Goal: Answer question/provide support: Share knowledge or assist other users

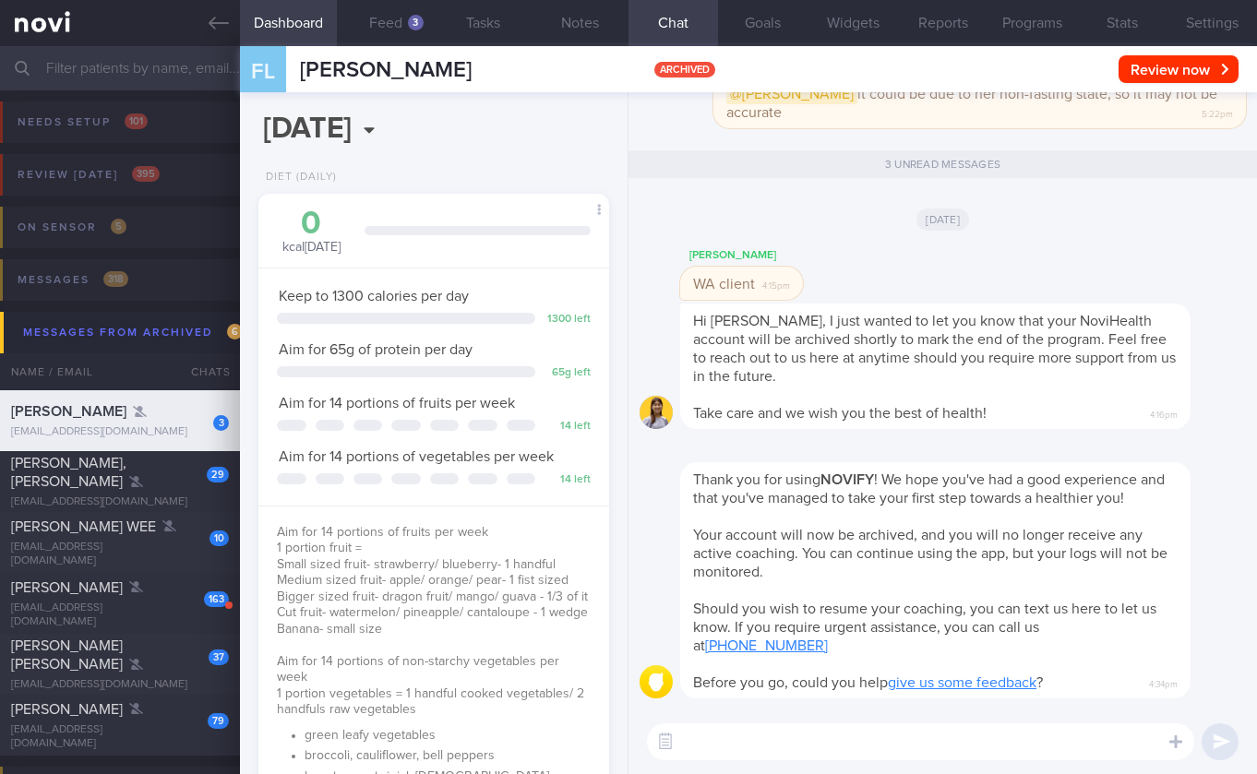
scroll to position [178, 304]
click at [149, 473] on div "[PERSON_NAME], [PERSON_NAME]" at bounding box center [117, 472] width 213 height 37
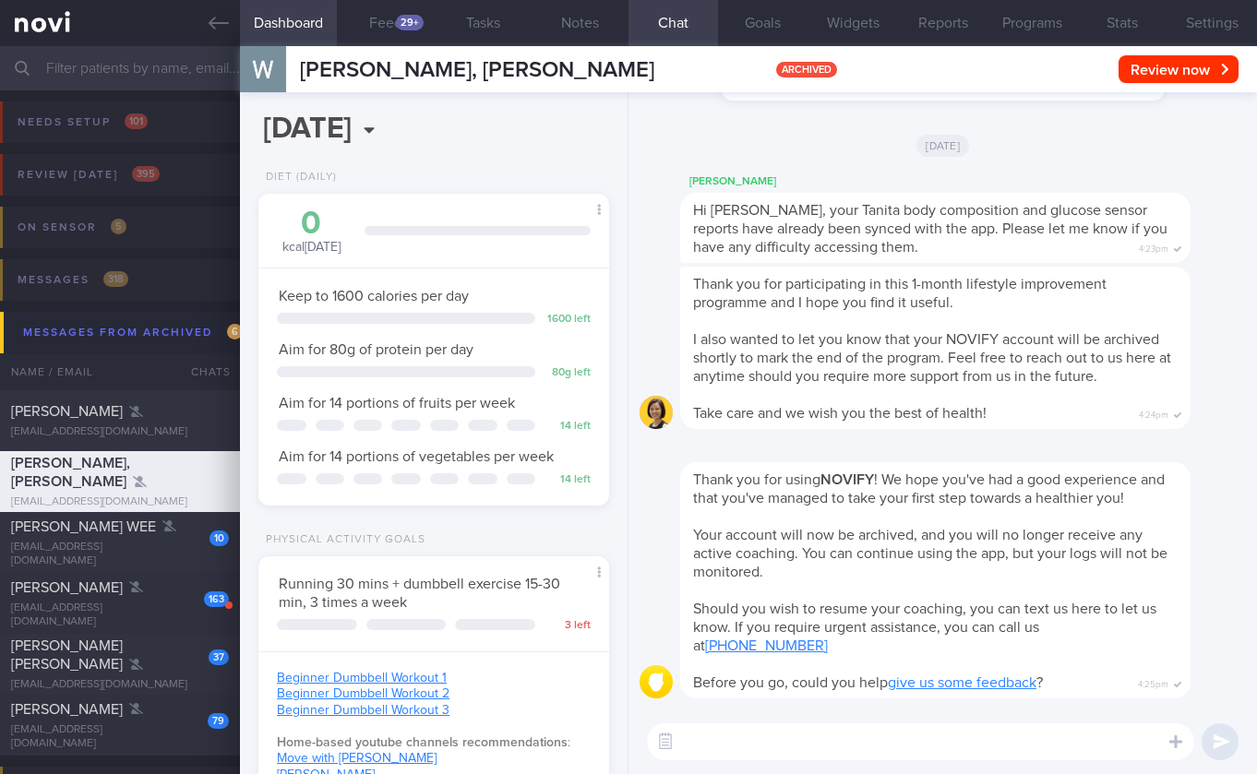
scroll to position [155, 311]
click at [63, 530] on span "[PERSON_NAME] WEE" at bounding box center [83, 526] width 145 height 15
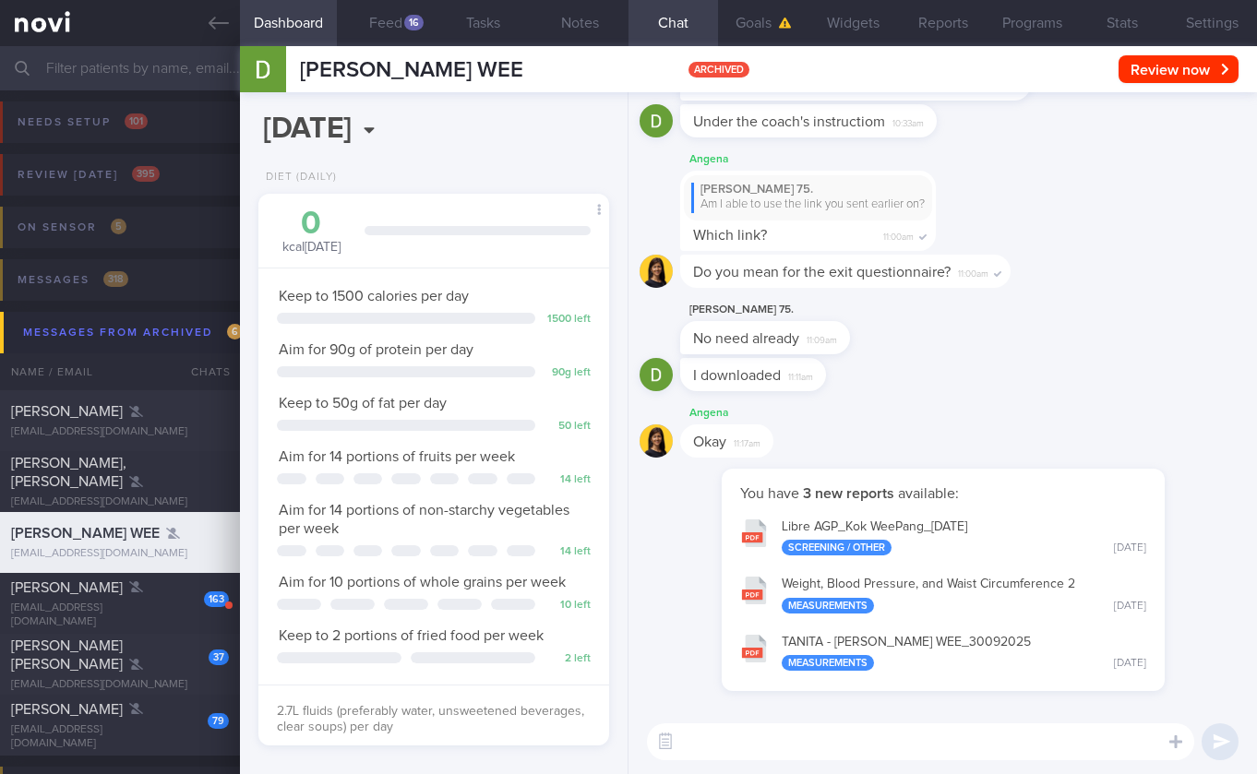
scroll to position [101, 0]
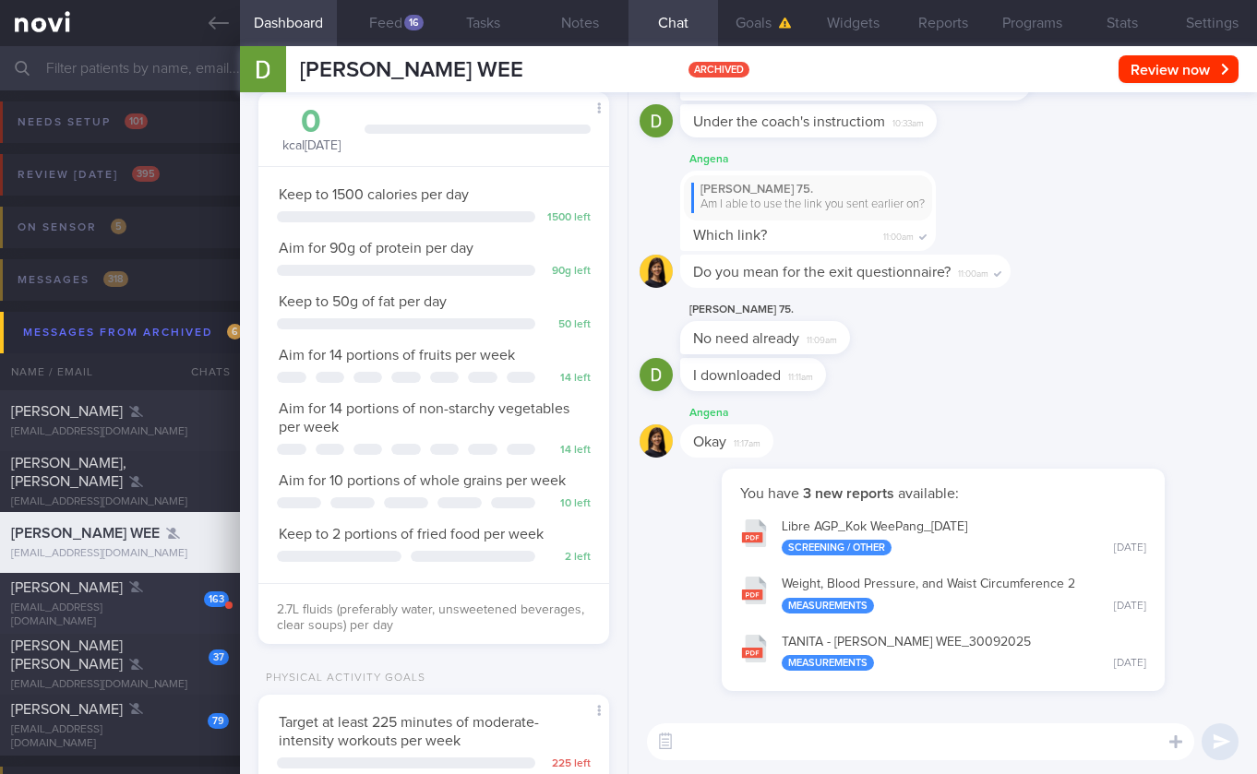
click at [147, 605] on div "163 [PERSON_NAME] [EMAIL_ADDRESS][DOMAIN_NAME]" at bounding box center [120, 603] width 240 height 51
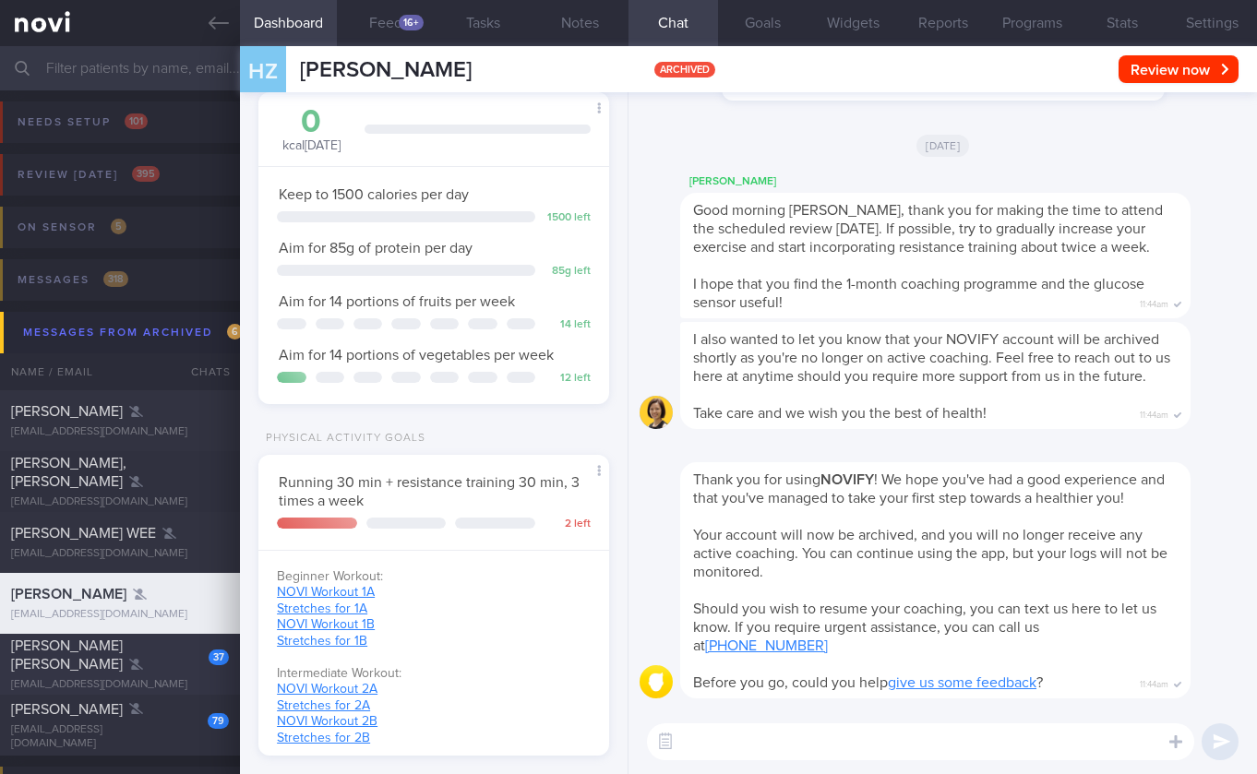
click at [137, 678] on div "[EMAIL_ADDRESS][DOMAIN_NAME]" at bounding box center [120, 685] width 218 height 14
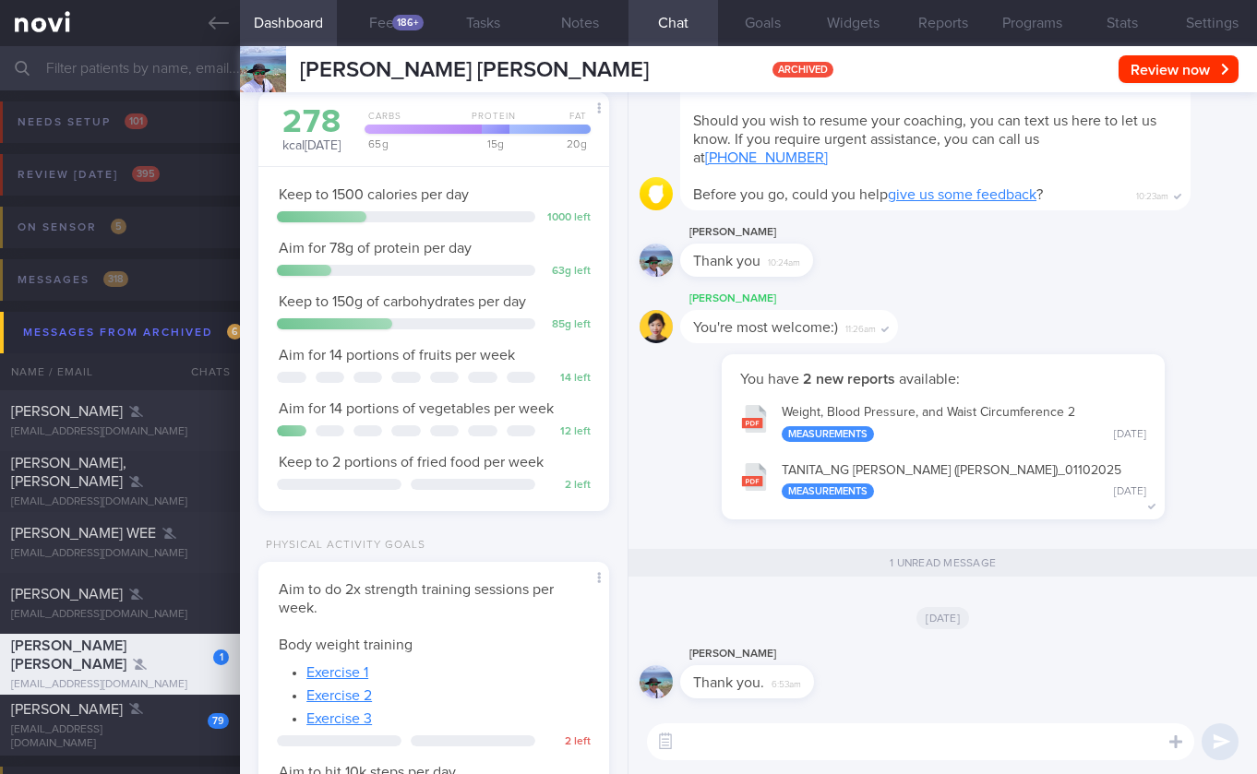
scroll to position [155, 311]
click at [129, 719] on div at bounding box center [136, 709] width 14 height 18
select select "9"
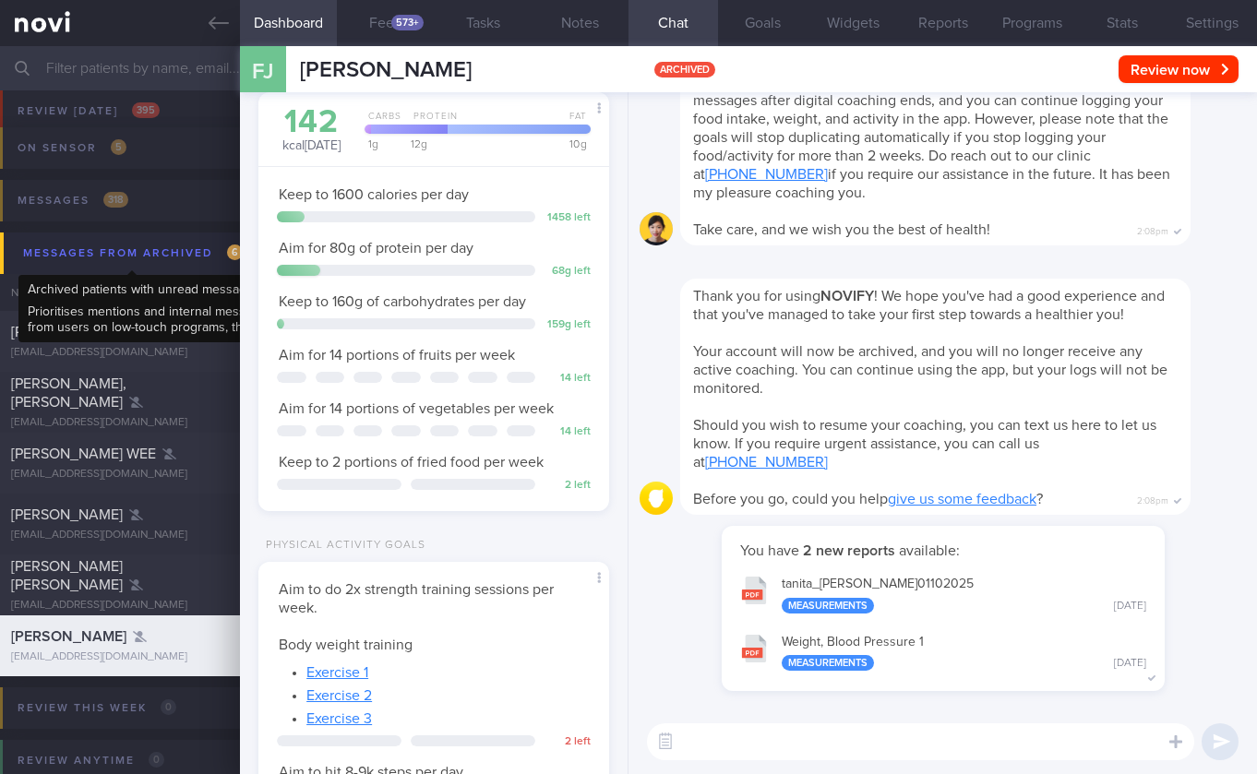
click at [103, 259] on div "Messages from Archived 6" at bounding box center [132, 253] width 229 height 25
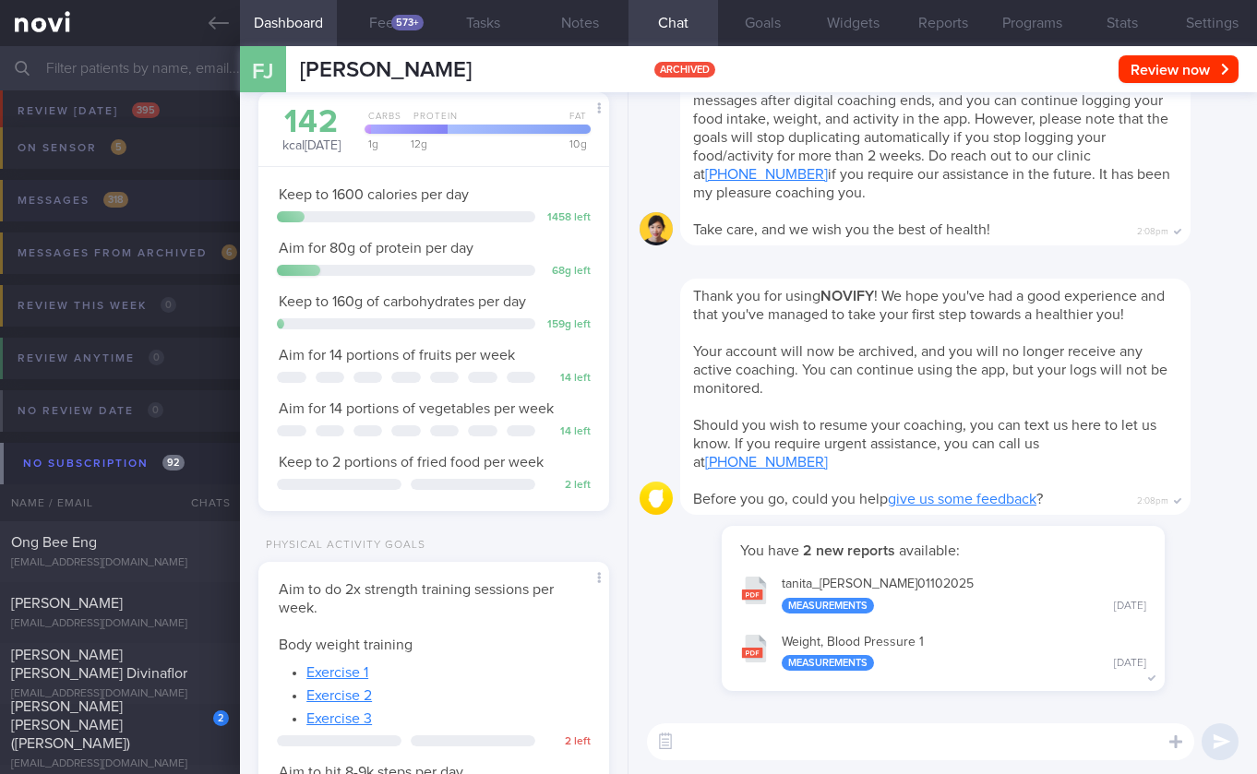
click at [135, 200] on button "Messages 318" at bounding box center [625, 206] width 1262 height 53
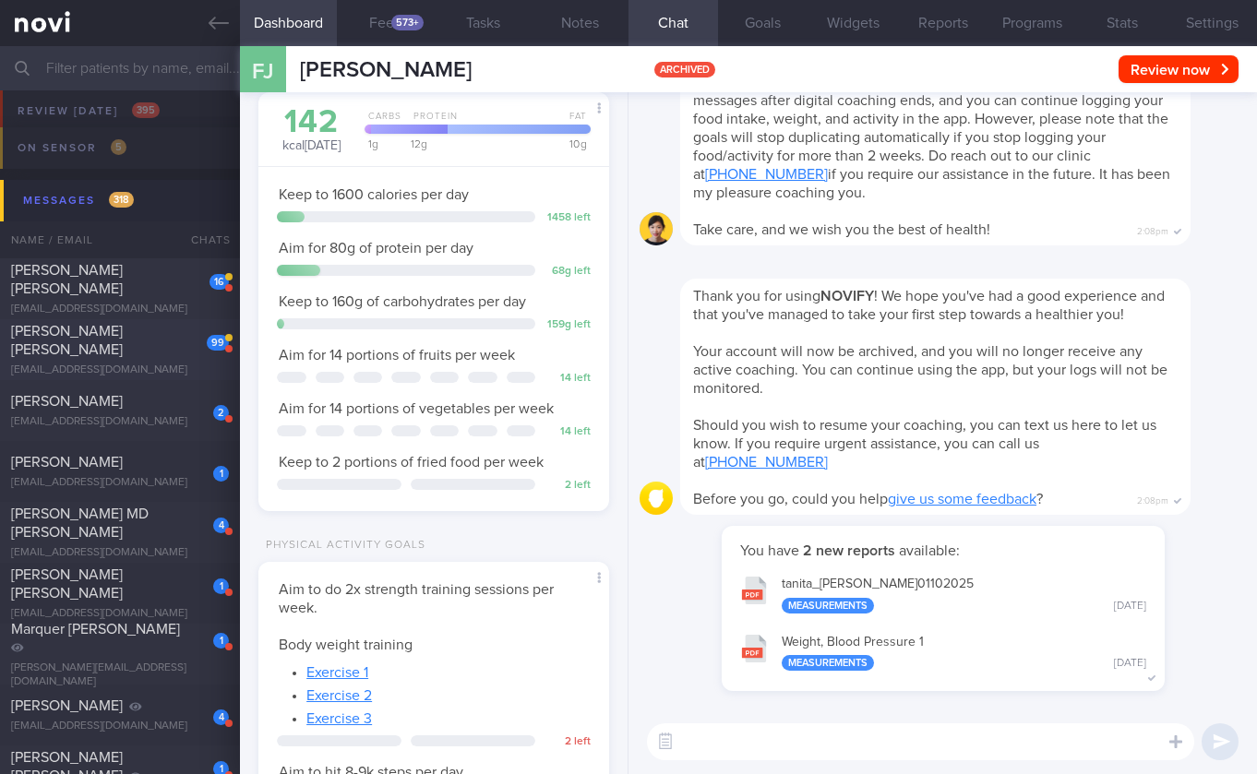
click at [197, 351] on div "99" at bounding box center [205, 336] width 47 height 29
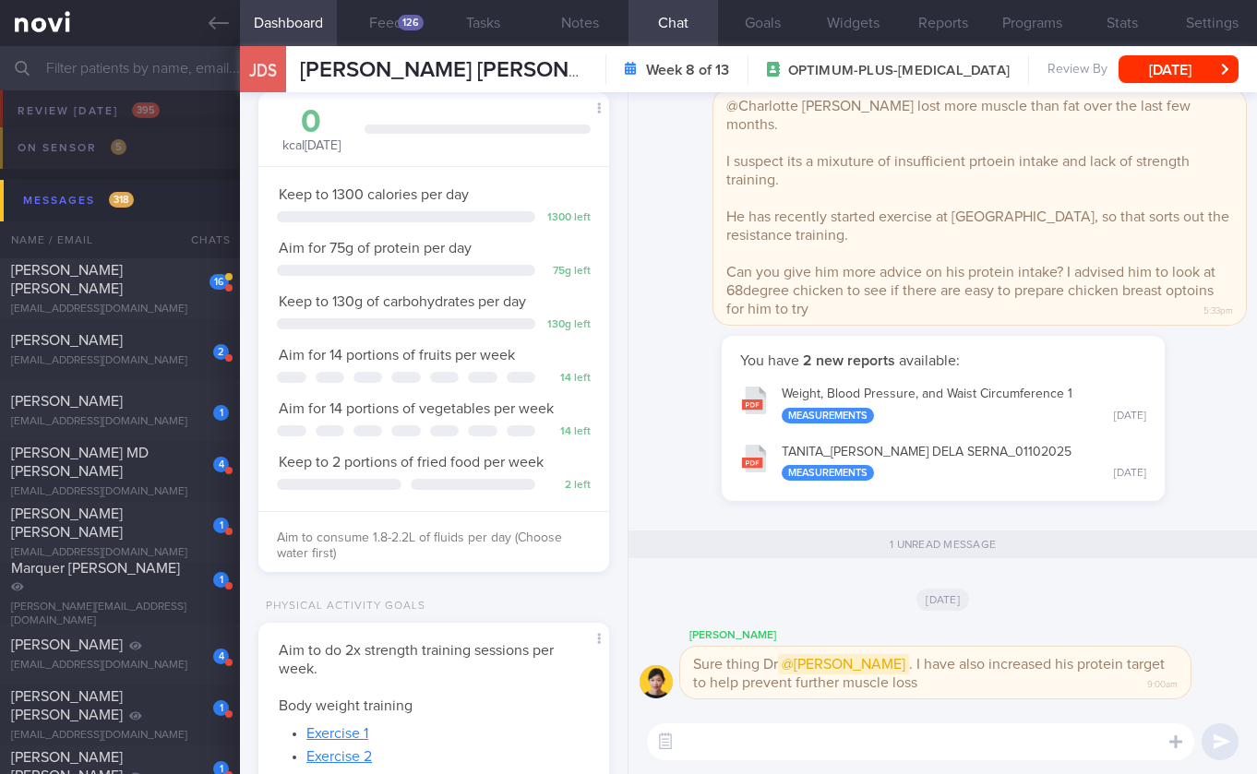
click at [721, 736] on textarea at bounding box center [920, 741] width 547 height 37
click at [675, 746] on button "button" at bounding box center [665, 741] width 33 height 33
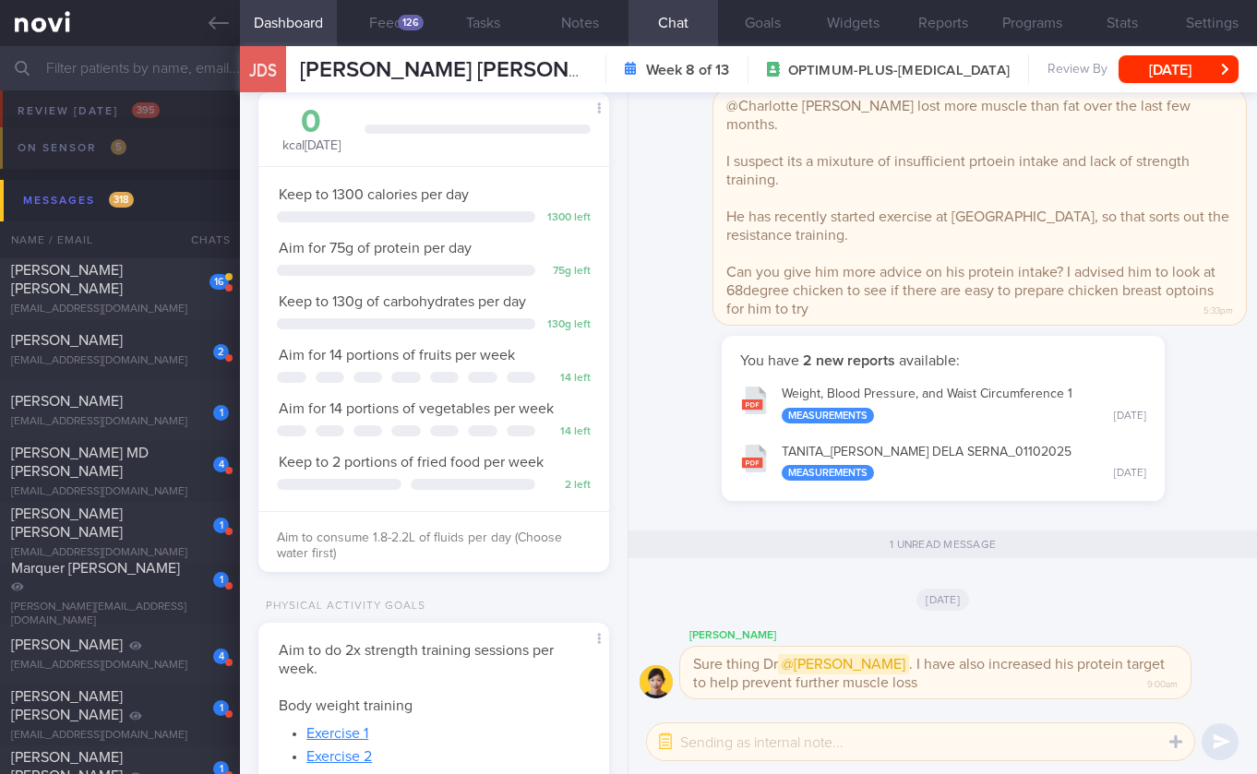
click at [741, 748] on textarea at bounding box center [920, 741] width 547 height 37
type textarea "Thanks [PERSON_NAME]!"
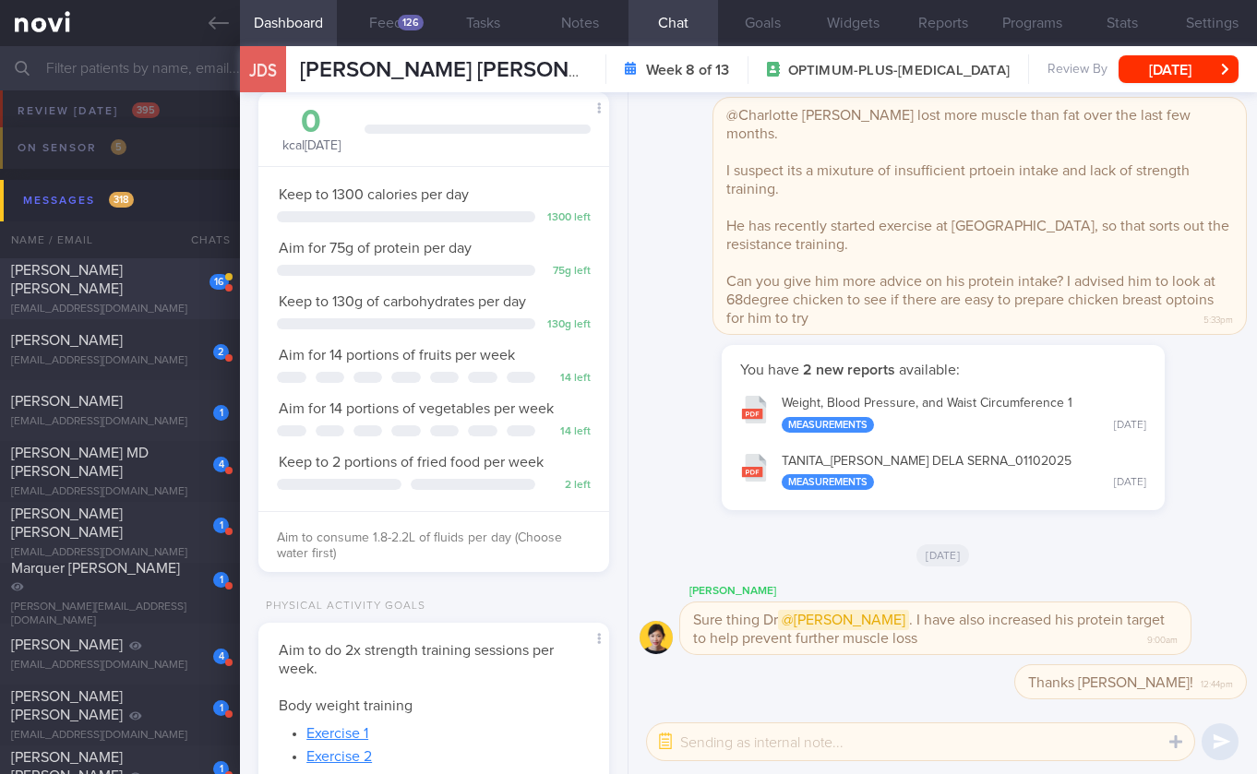
click at [66, 290] on span "[PERSON_NAME] [PERSON_NAME]" at bounding box center [67, 279] width 112 height 33
select select "8"
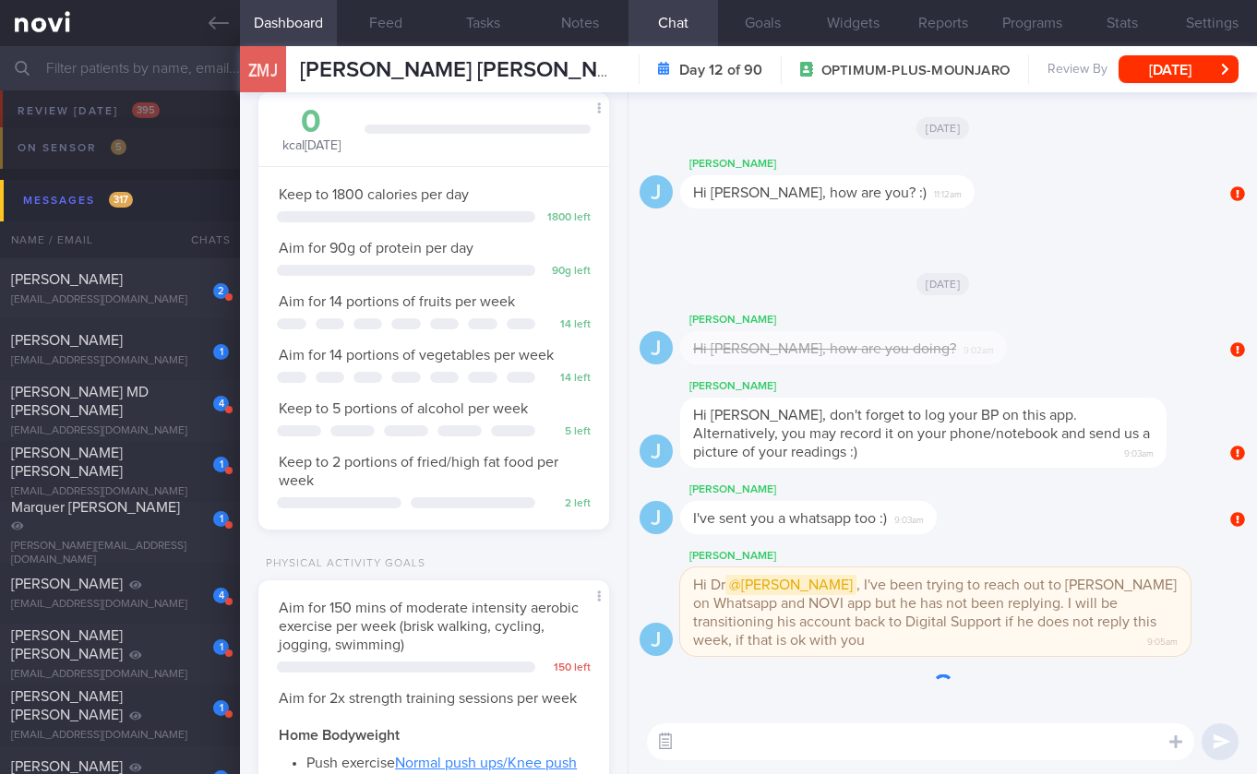
click at [654, 749] on button "button" at bounding box center [665, 741] width 33 height 33
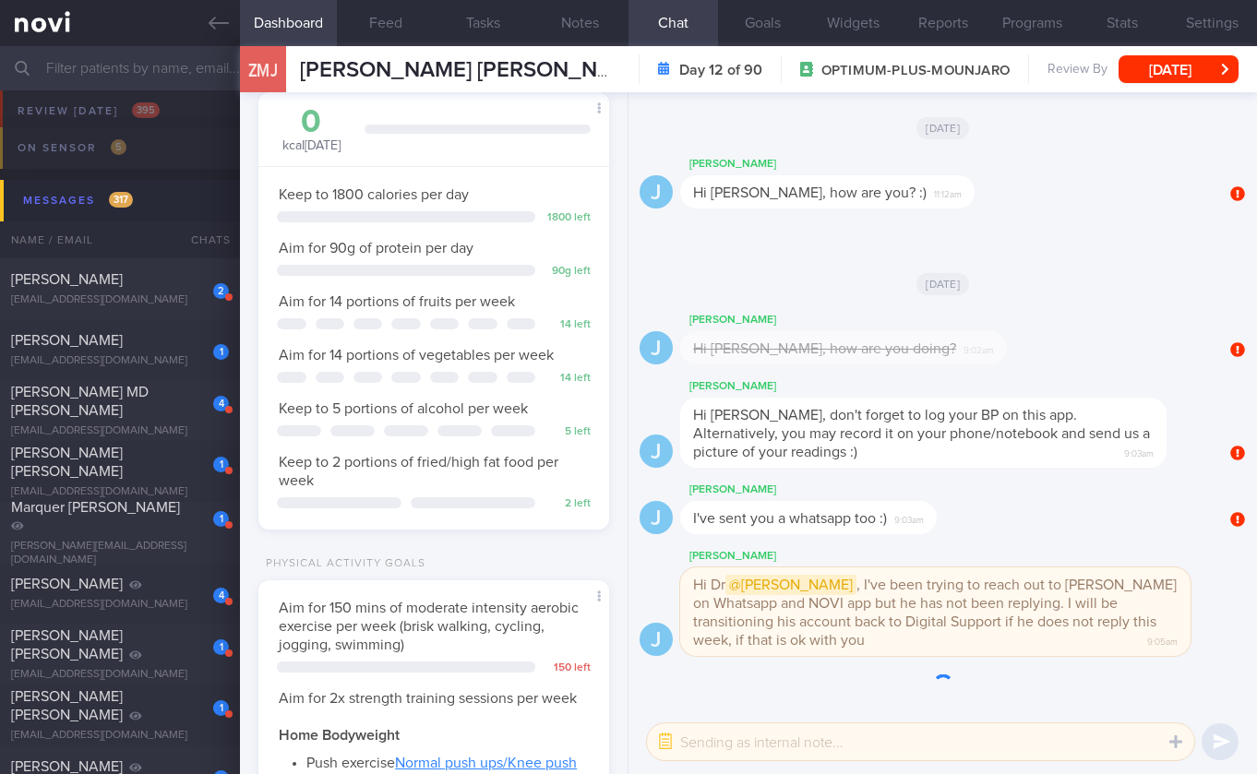
click at [765, 748] on textarea at bounding box center [920, 741] width 547 height 37
type textarea "Yes that is ok with me, thank you for checking"
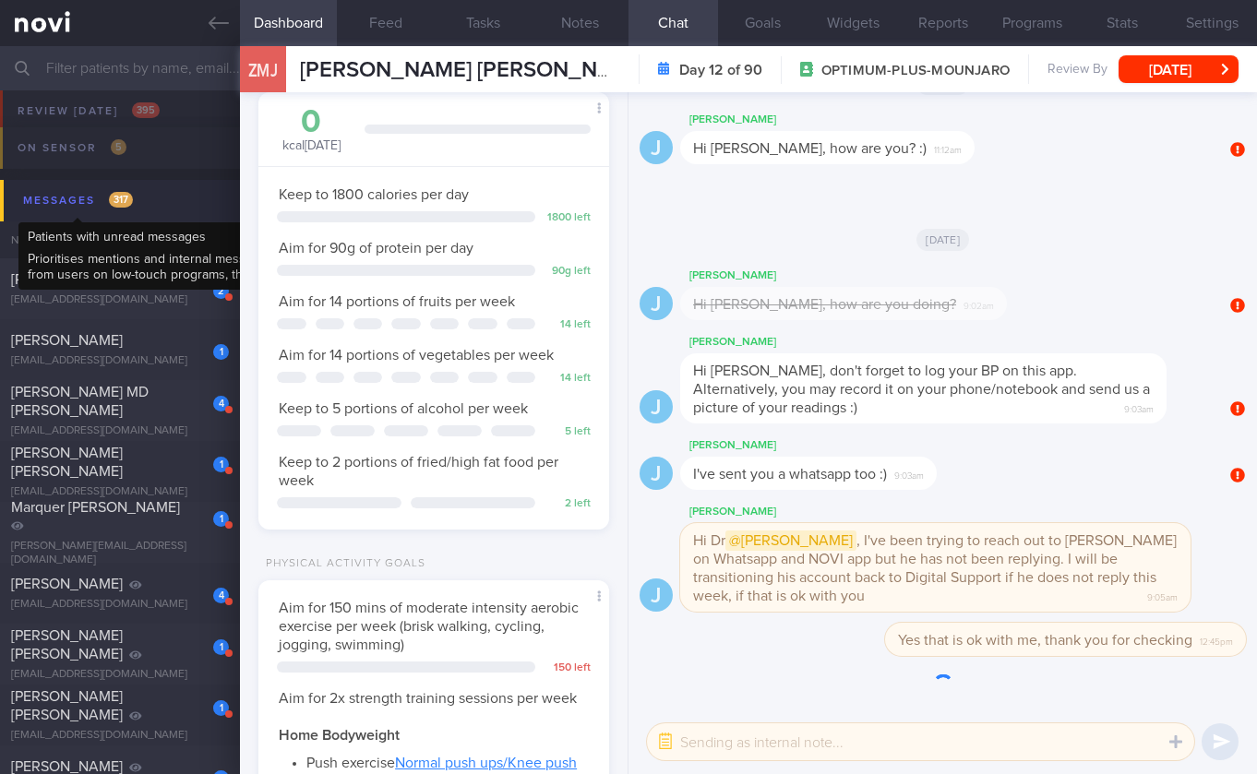
click at [81, 209] on div "Messages 317" at bounding box center [77, 200] width 119 height 25
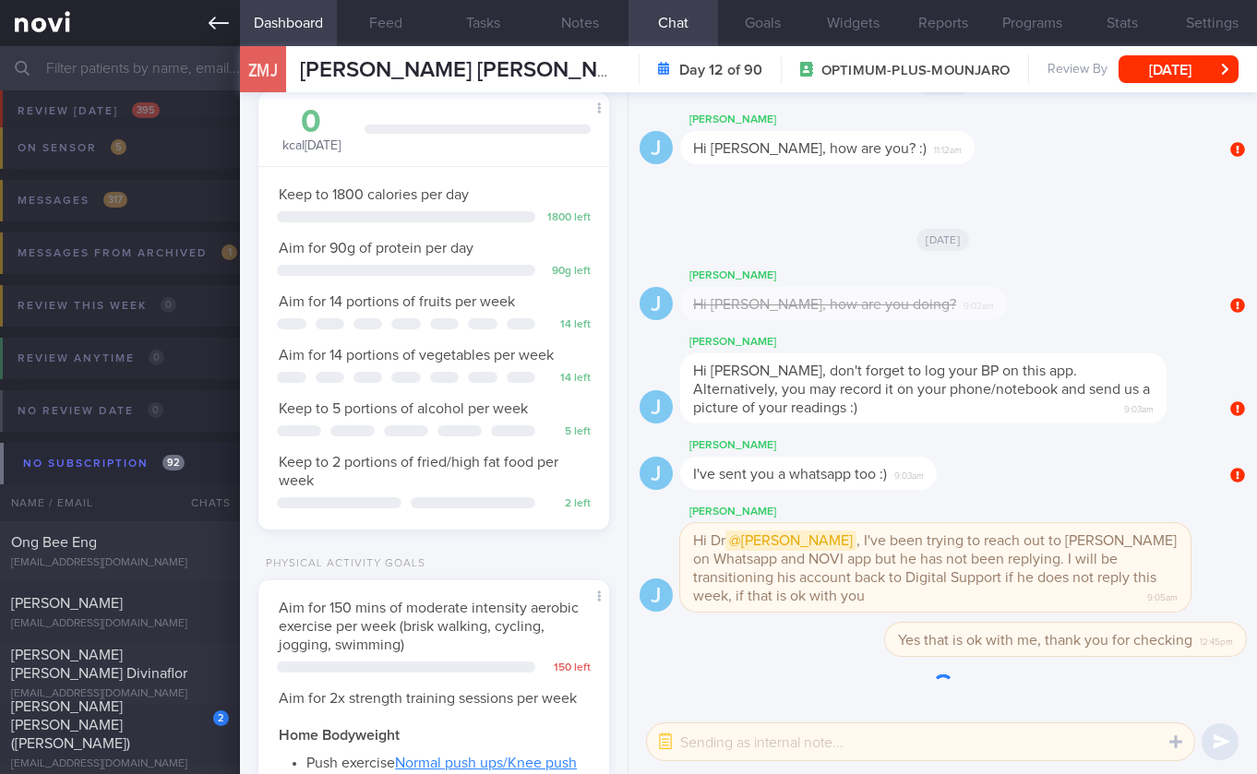
click at [195, 15] on link at bounding box center [120, 23] width 240 height 46
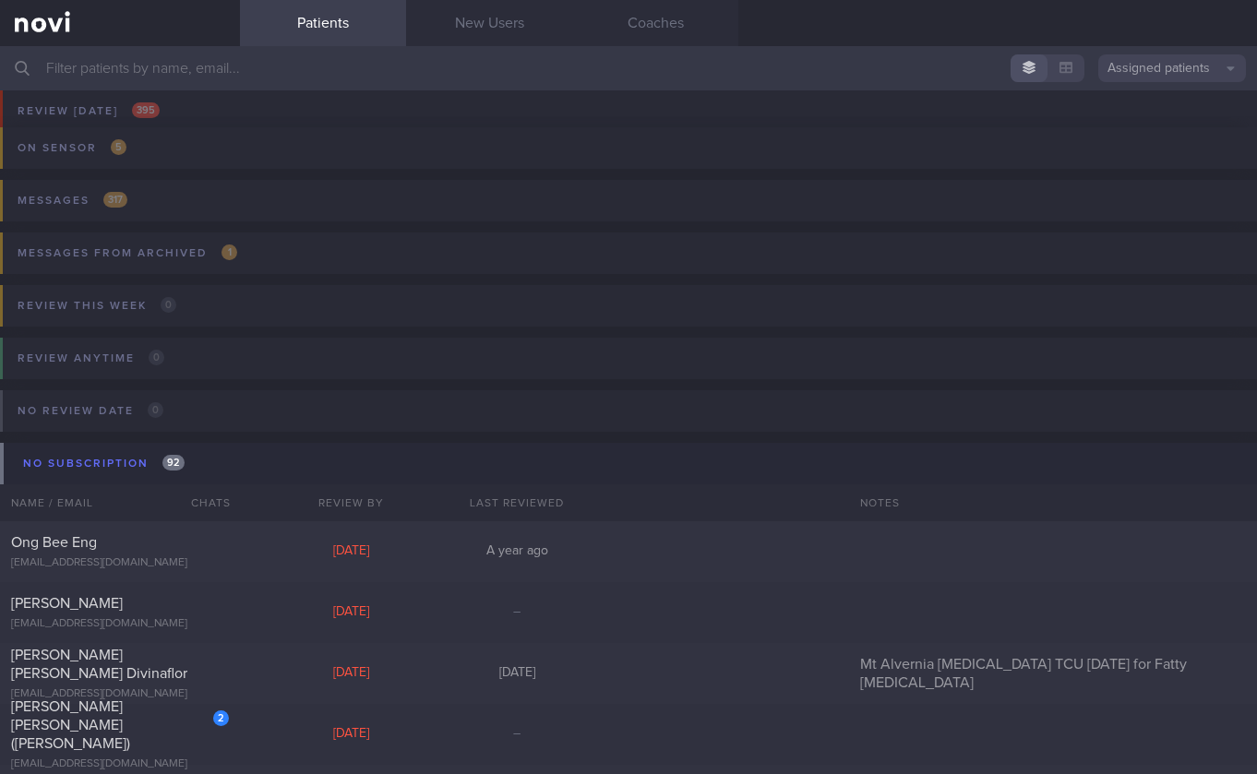
drag, startPoint x: 1099, startPoint y: 65, endPoint x: 1123, endPoint y: 66, distance: 24.0
click at [1102, 65] on button "Assigned patients" at bounding box center [1172, 68] width 148 height 28
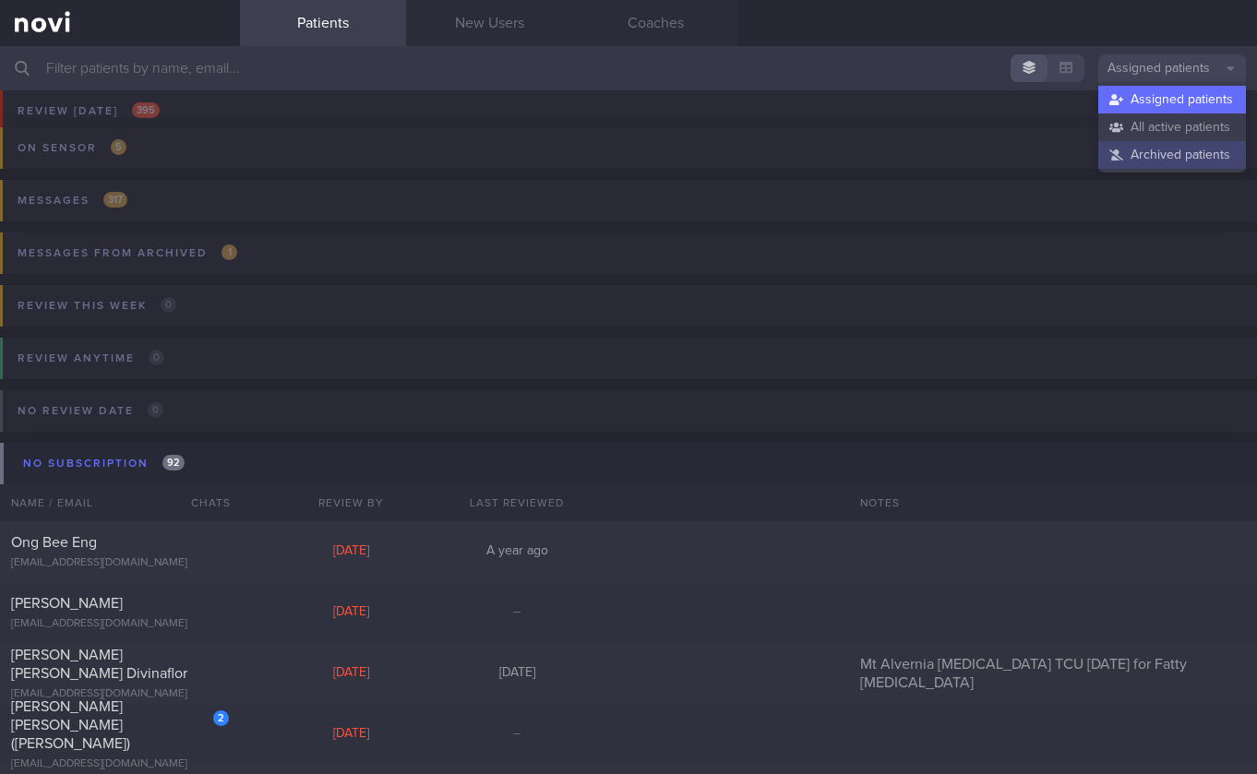
click at [1141, 152] on button "Archived patients" at bounding box center [1172, 155] width 148 height 28
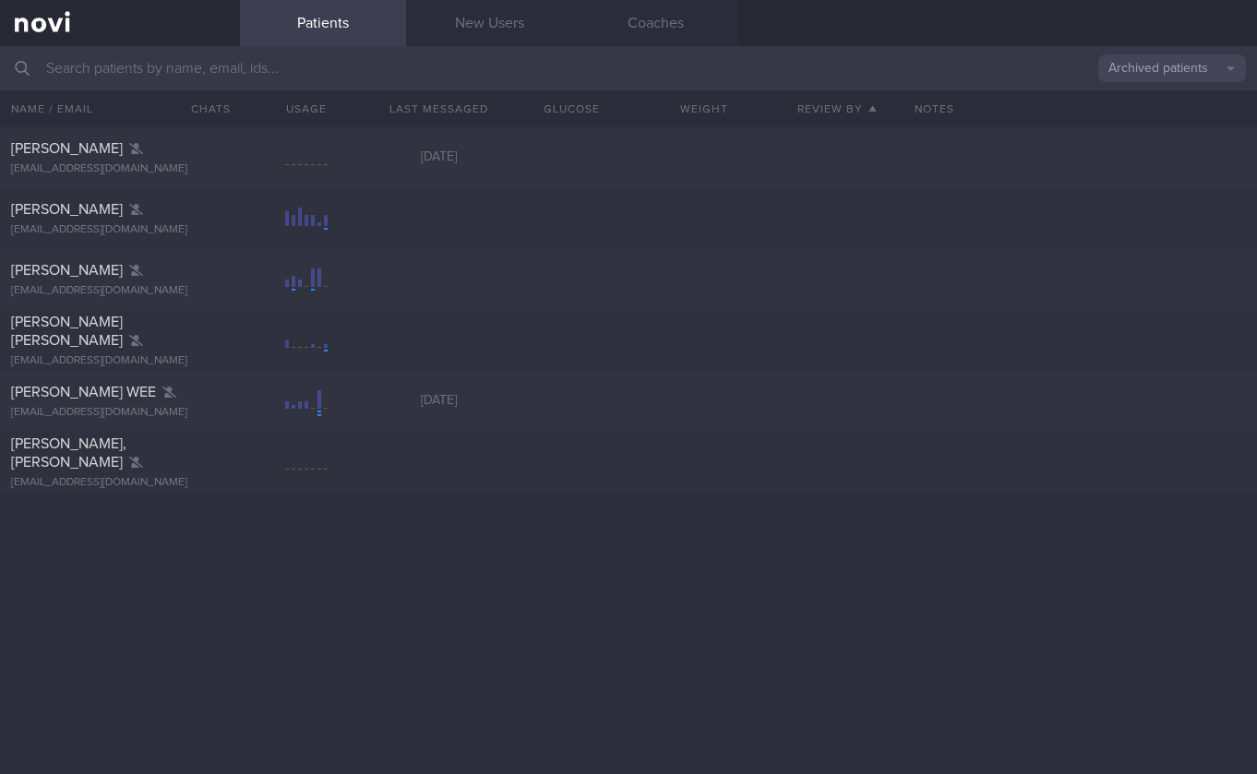
click at [1141, 77] on button "Archived patients" at bounding box center [1172, 68] width 148 height 28
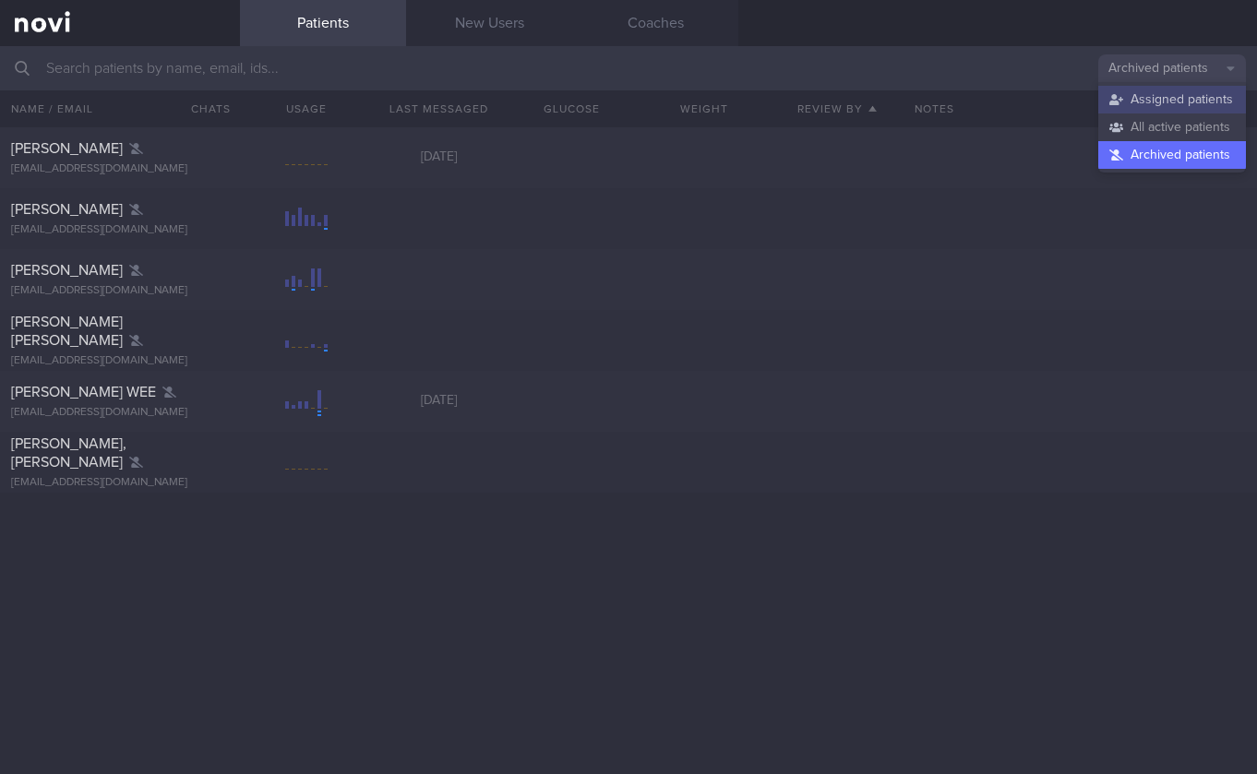
click at [1120, 104] on button "Assigned patients" at bounding box center [1172, 100] width 148 height 28
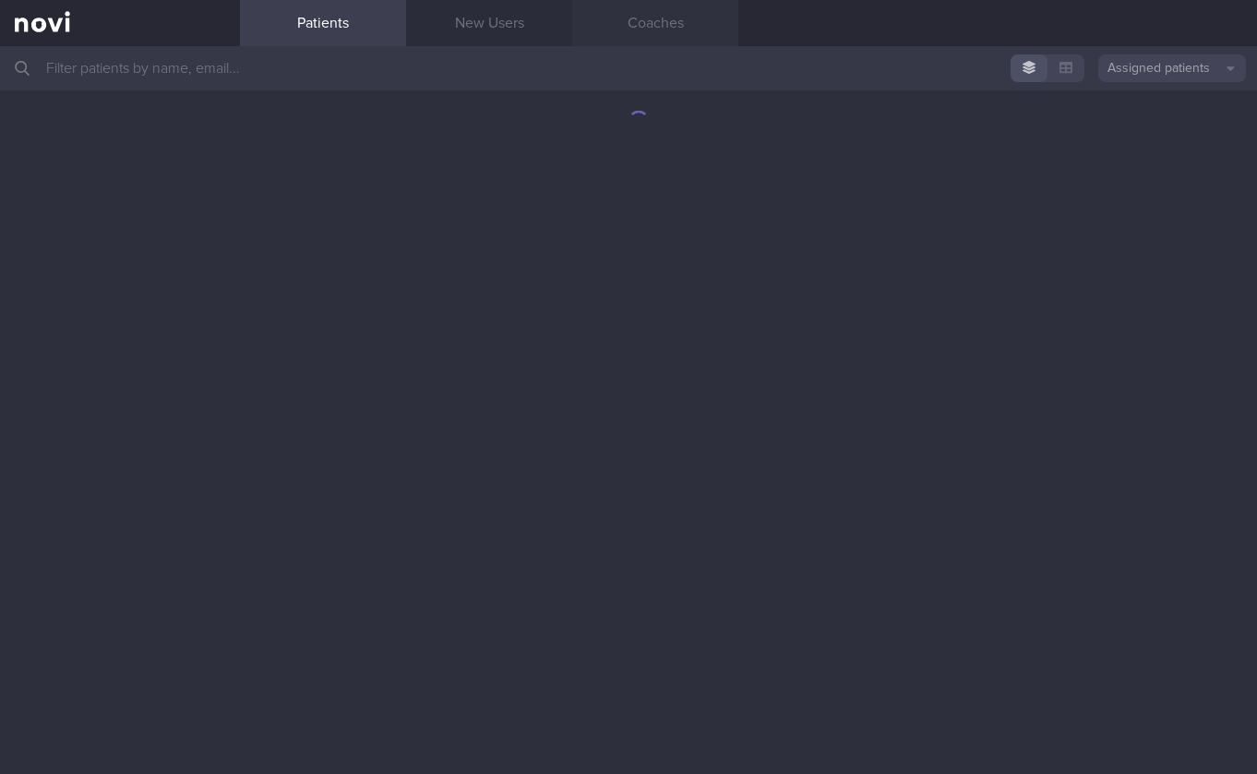
click at [666, 24] on link "Coaches" at bounding box center [655, 23] width 166 height 46
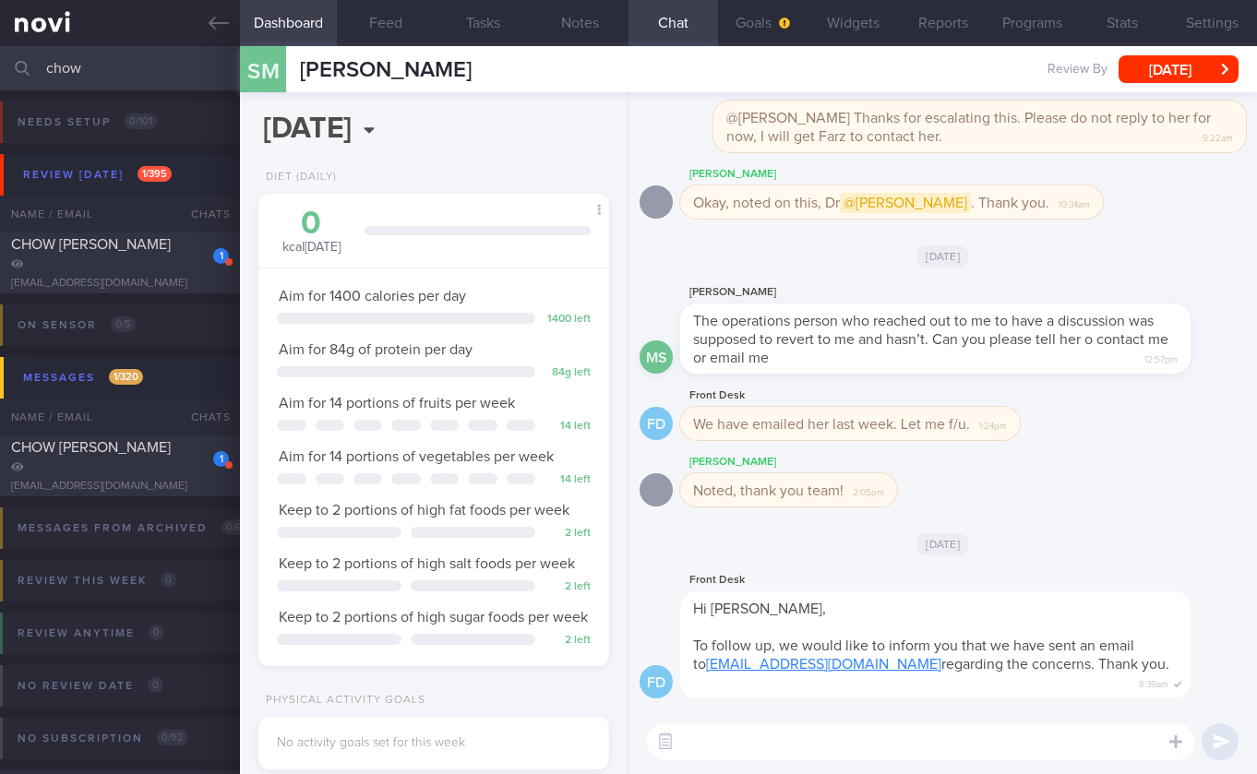
select select "9"
drag, startPoint x: 118, startPoint y: 61, endPoint x: -42, endPoint y: 42, distance: 161.6
click at [0, 42] on html "You are offline! Some functionality will be unavailable Patients New Users Coac…" at bounding box center [628, 387] width 1257 height 774
